Goal: Navigation & Orientation: Find specific page/section

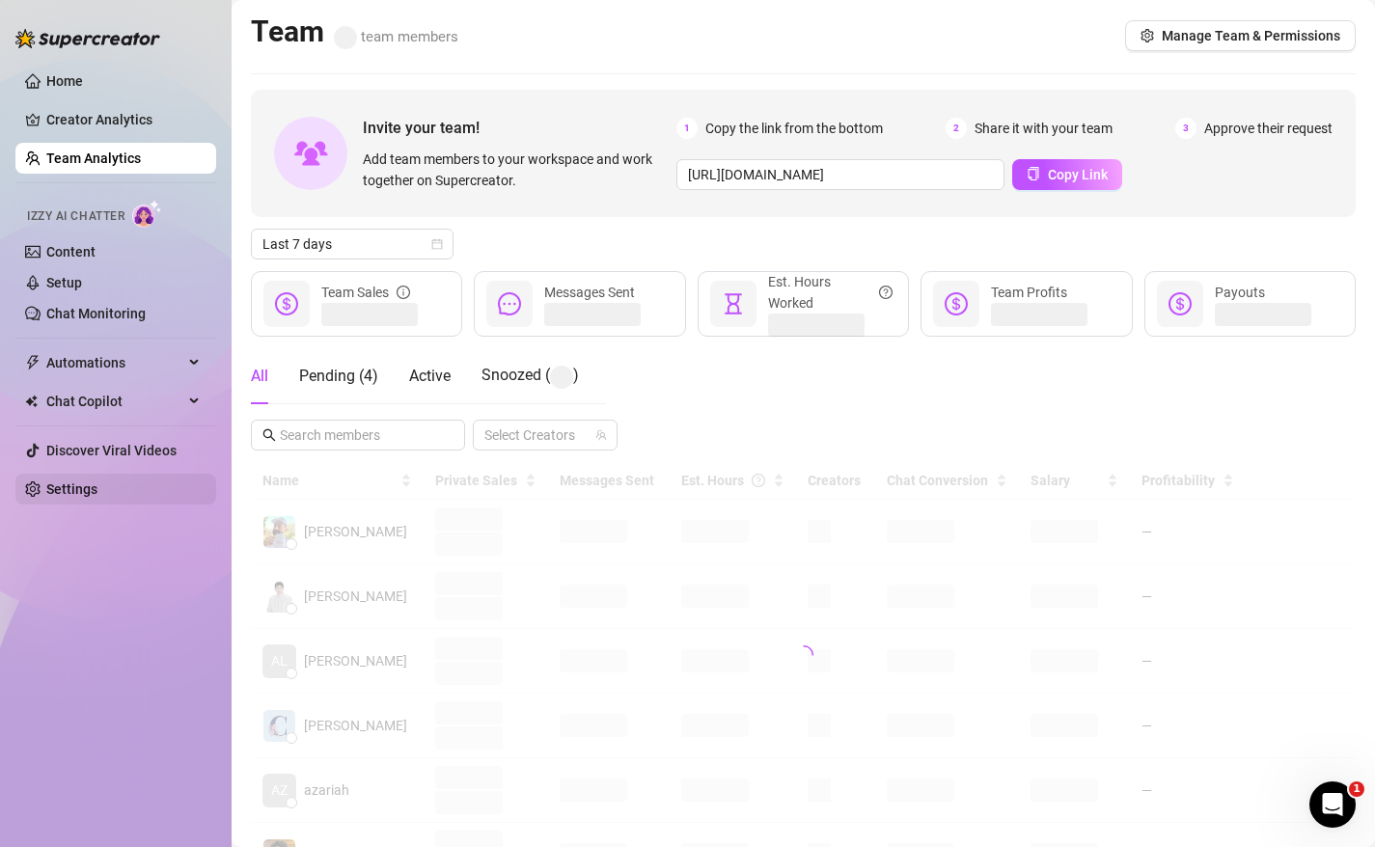
click at [68, 488] on link "Settings" at bounding box center [71, 488] width 51 height 15
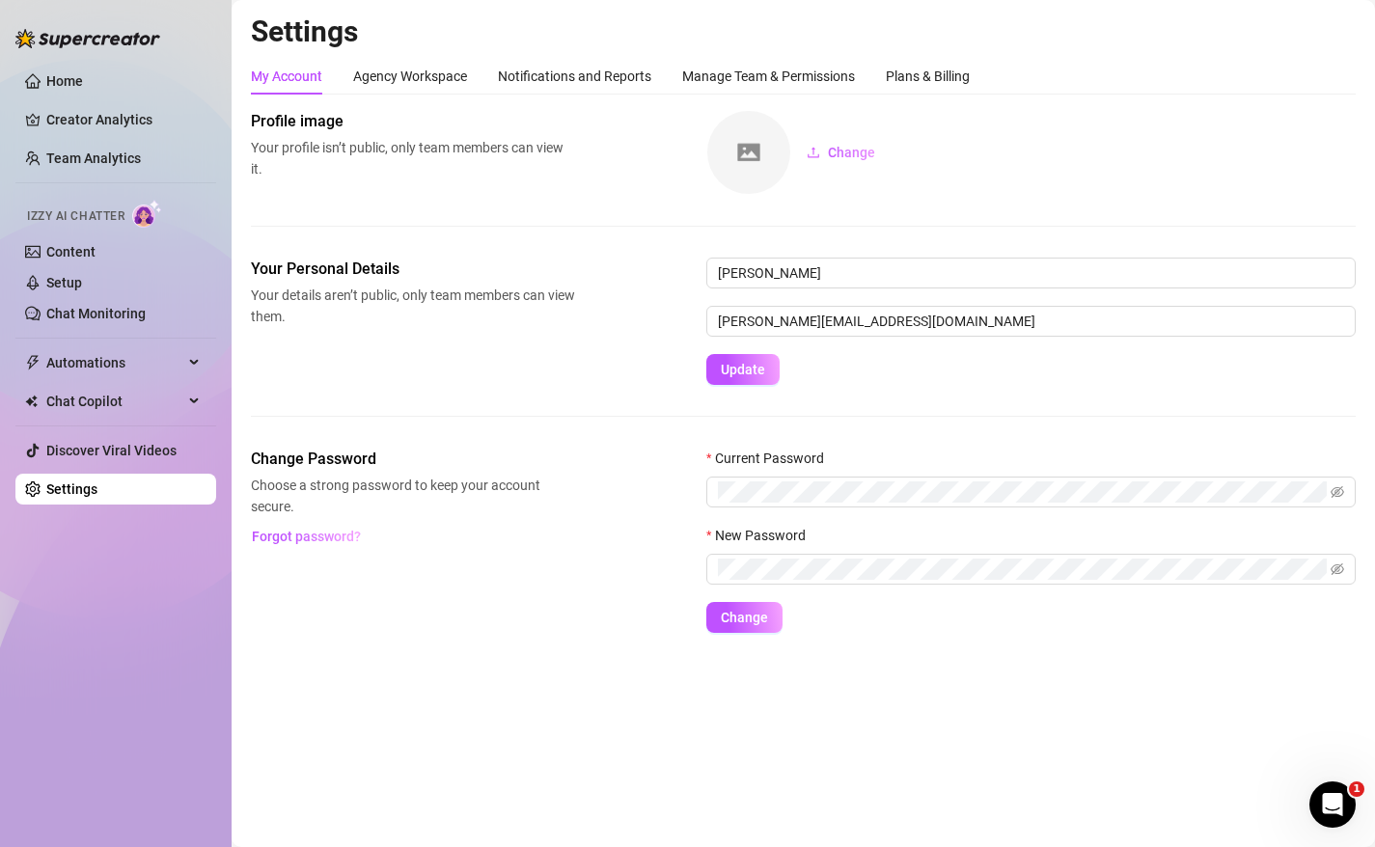
click at [81, 429] on ul "Home Creator Analytics Team Analytics Izzy AI Chatter Content Setup Chat Monito…" at bounding box center [115, 285] width 201 height 454
click at [82, 466] on ul "Home Creator Analytics Team Analytics Izzy AI Chatter Content Setup Chat Monito…" at bounding box center [115, 285] width 201 height 454
click at [82, 452] on link "Discover Viral Videos" at bounding box center [111, 450] width 130 height 15
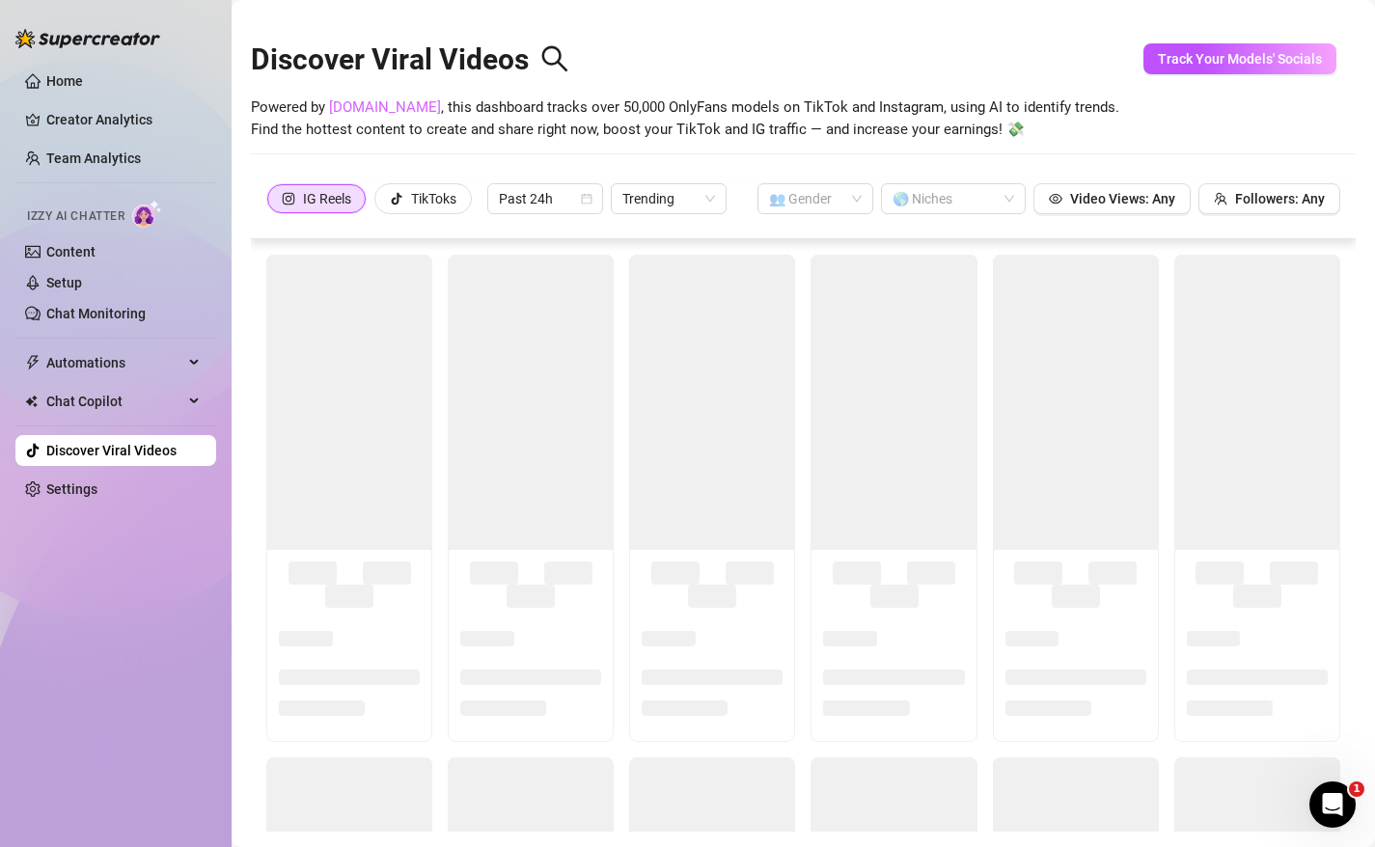
click at [375, 104] on link "[DOMAIN_NAME]" at bounding box center [385, 106] width 112 height 17
